Goal: Information Seeking & Learning: Learn about a topic

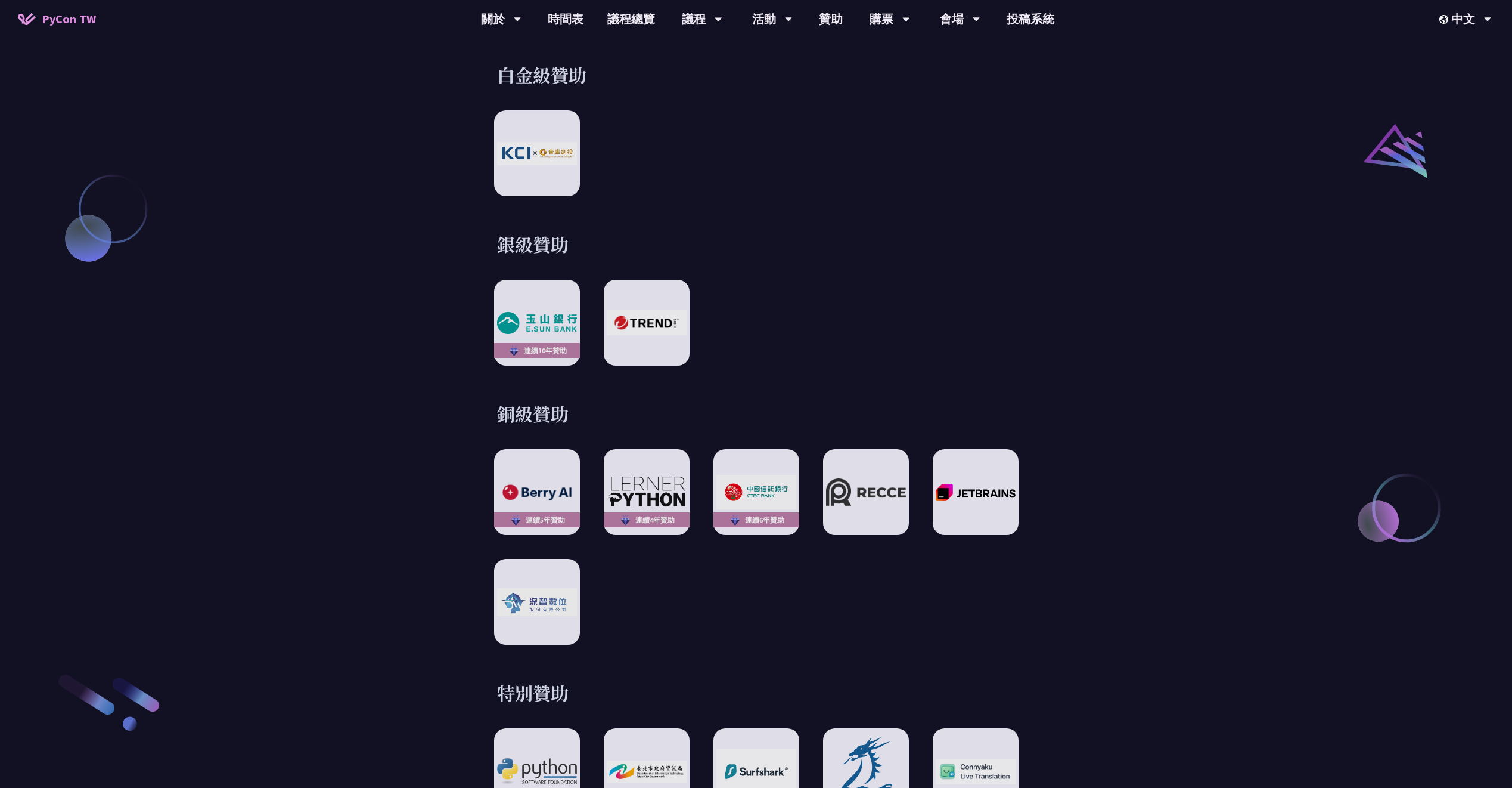
scroll to position [1799, 0]
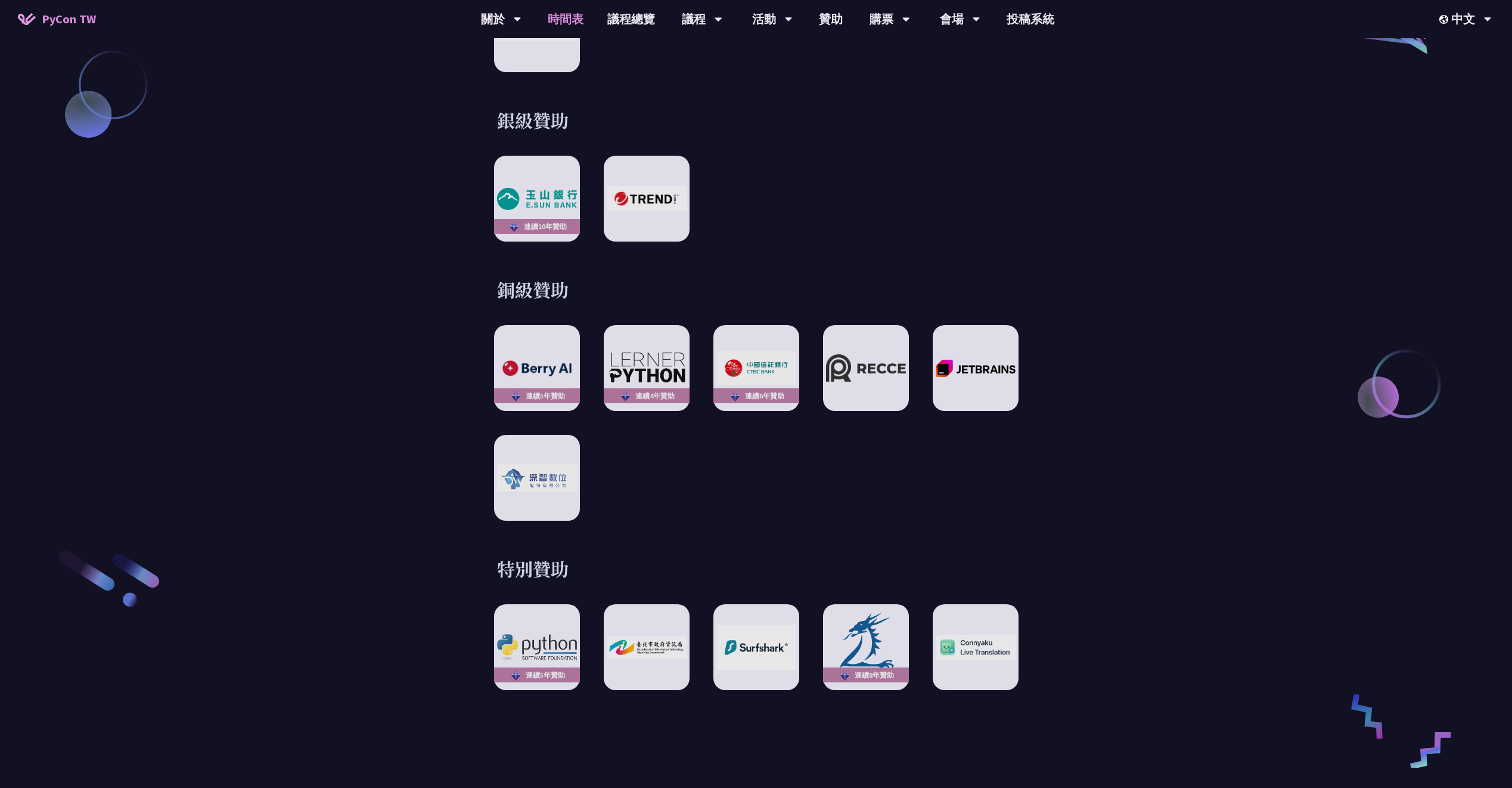
click at [587, 21] on link "時間表" at bounding box center [565, 19] width 59 height 38
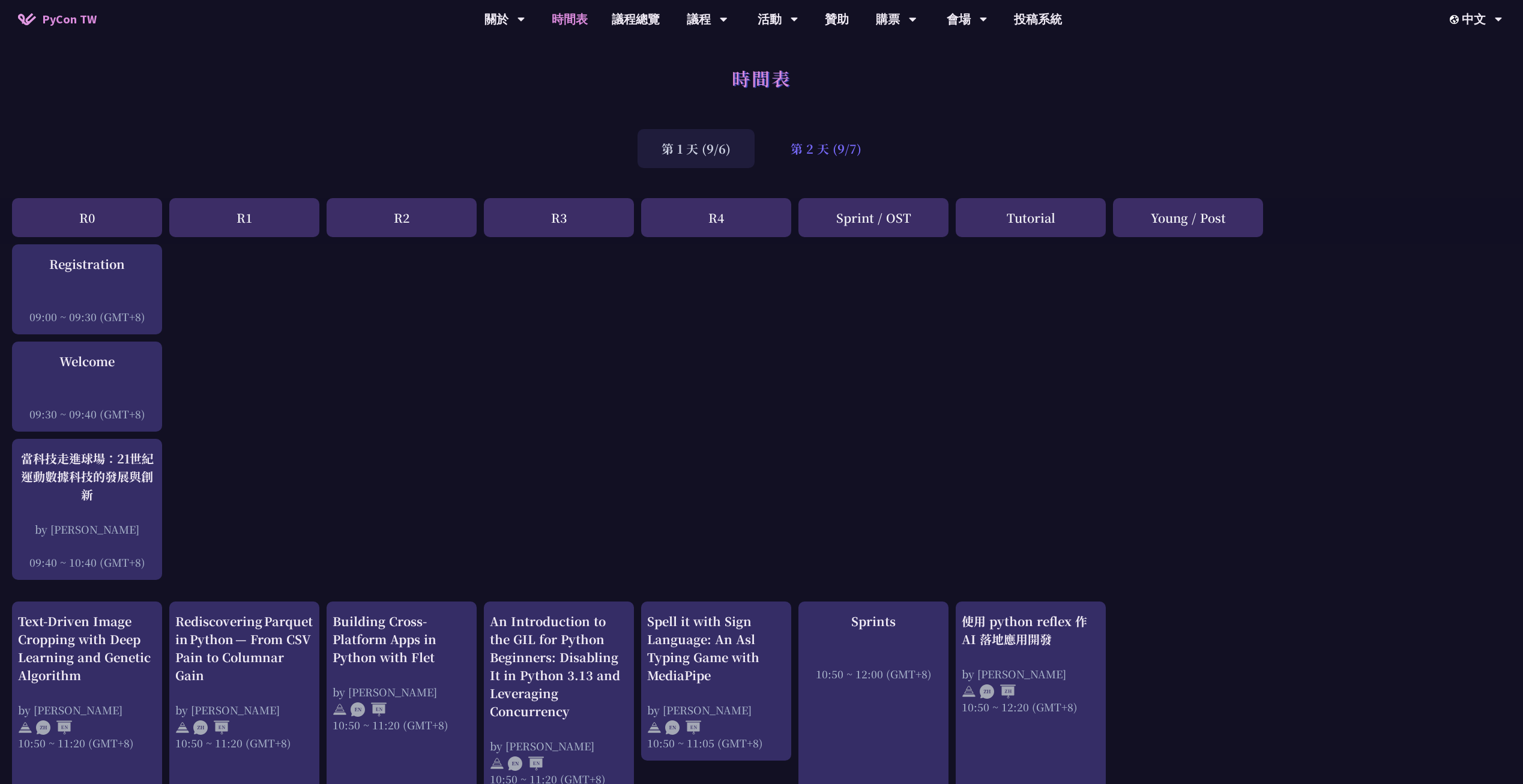
click at [848, 144] on div "第 2 天 (9/7)" at bounding box center [825, 148] width 119 height 39
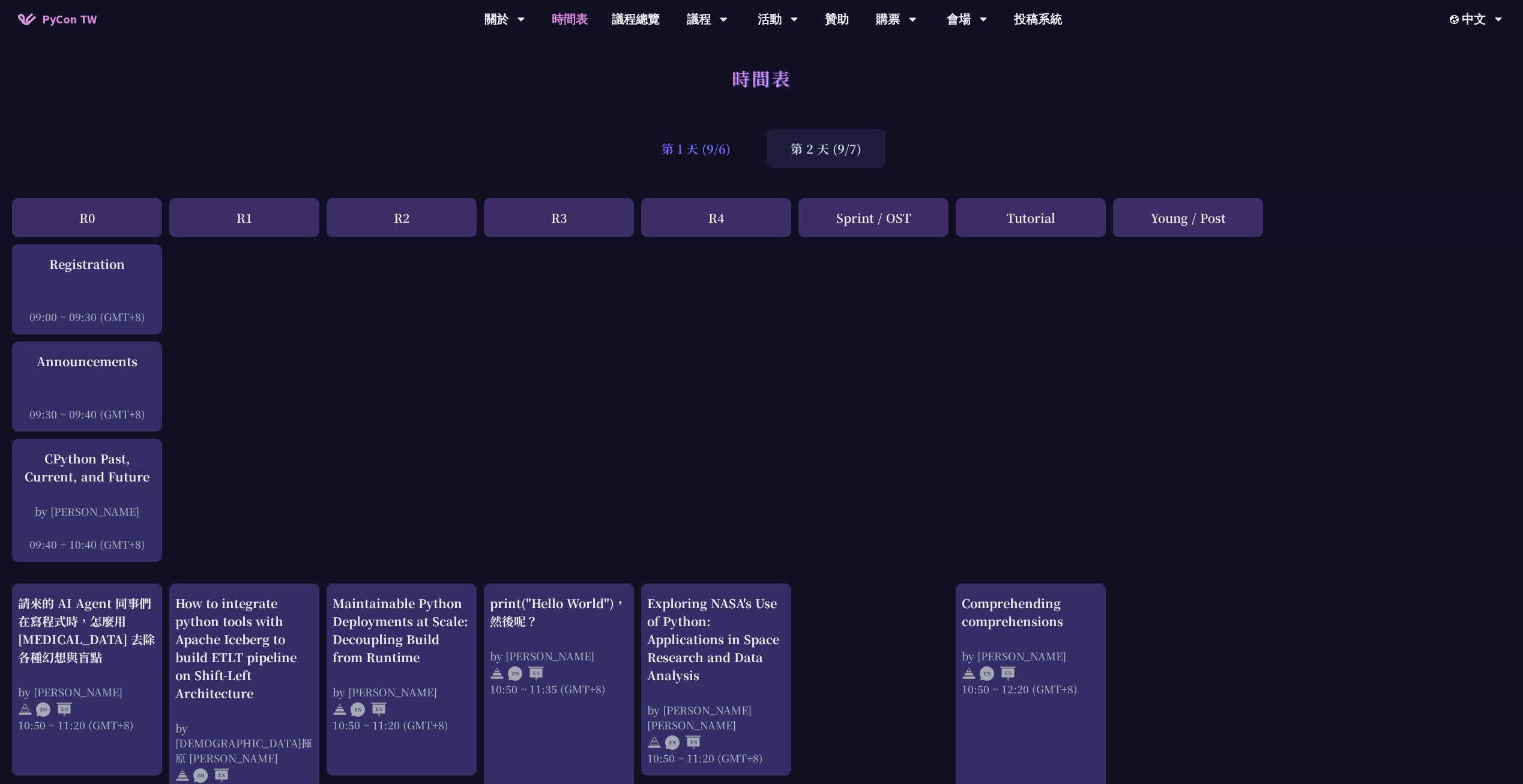
click at [736, 153] on div "第 1 天 (9/6)" at bounding box center [696, 148] width 117 height 39
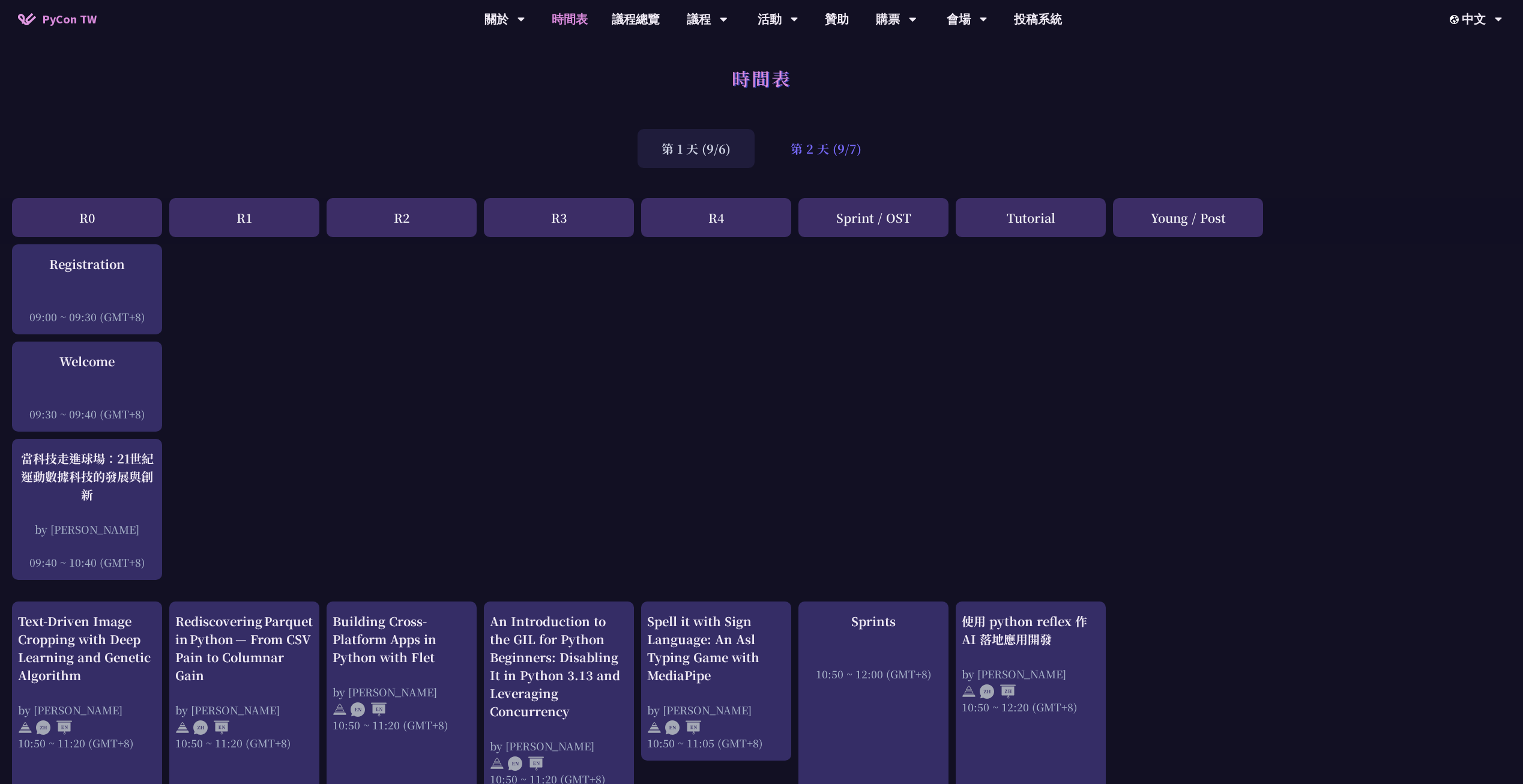
click at [863, 160] on div "第 2 天 (9/7)" at bounding box center [825, 148] width 119 height 39
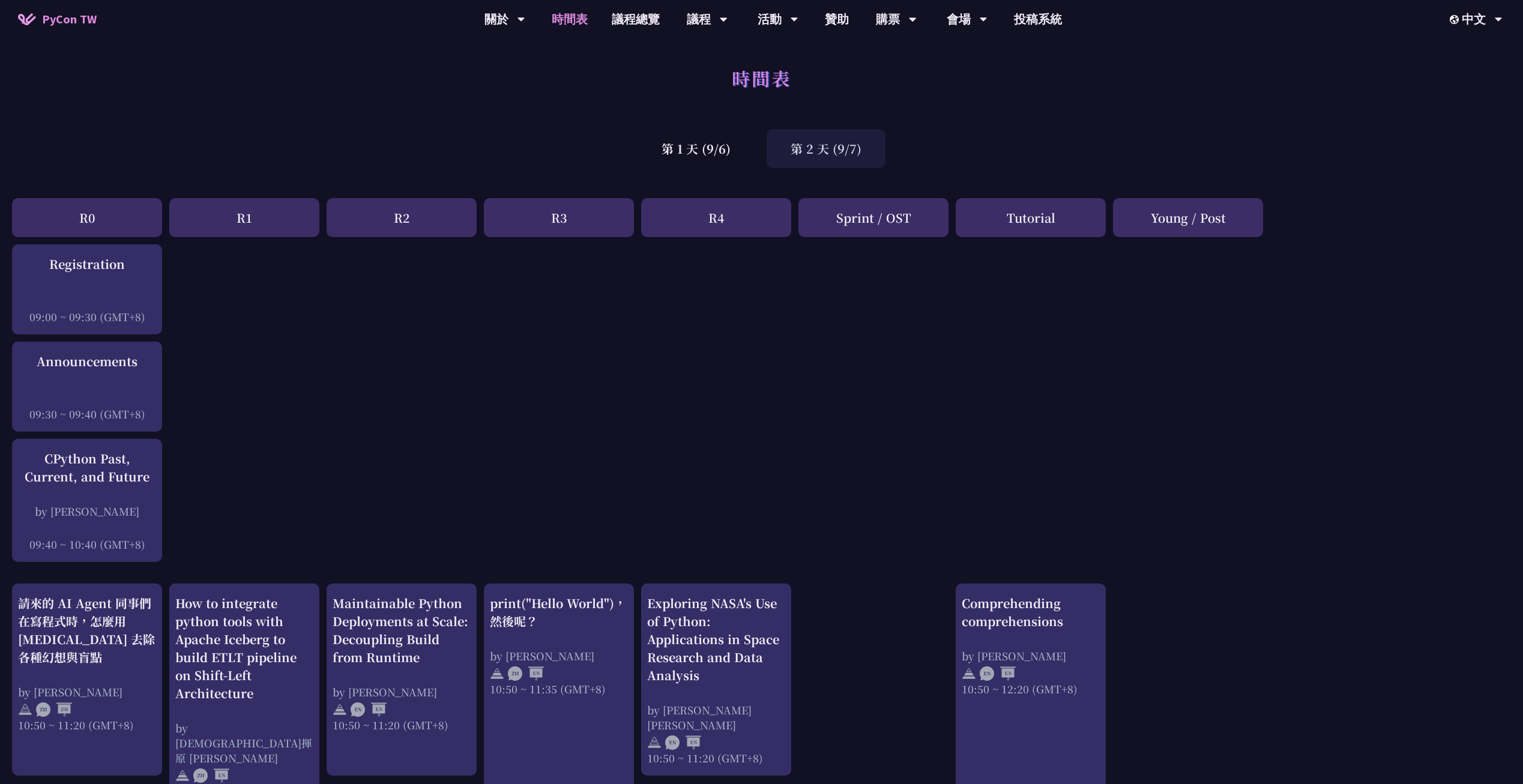
click at [635, 144] on div "第 1 天 (9/6) 第 2 天 (9/7)" at bounding box center [761, 148] width 1523 height 51
click at [686, 145] on div "第 1 天 (9/6)" at bounding box center [696, 148] width 117 height 39
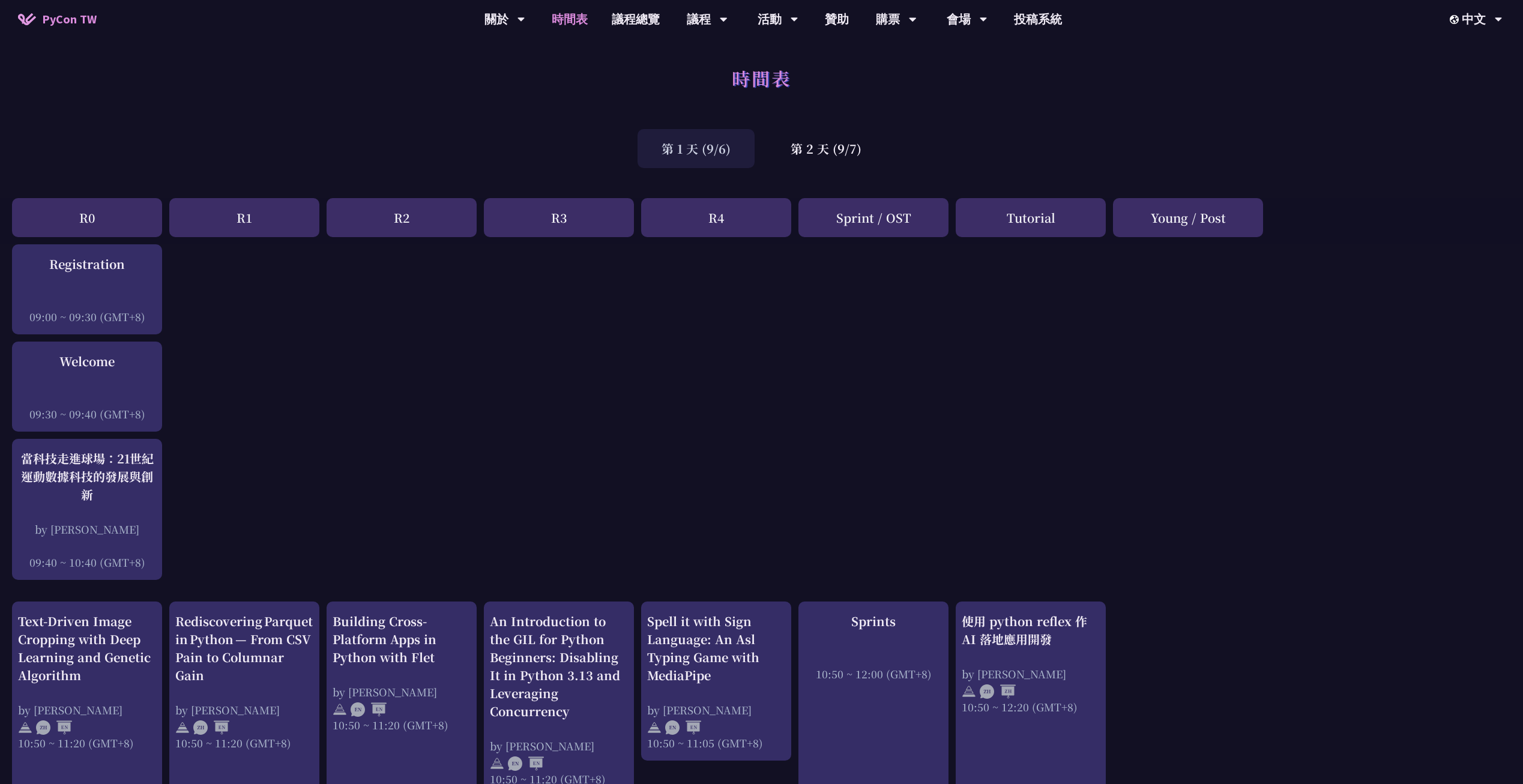
drag, startPoint x: 736, startPoint y: 171, endPoint x: 651, endPoint y: 181, distance: 85.6
click at [818, 133] on div "第 2 天 (9/7)" at bounding box center [825, 148] width 119 height 39
